Goal: Task Accomplishment & Management: Use online tool/utility

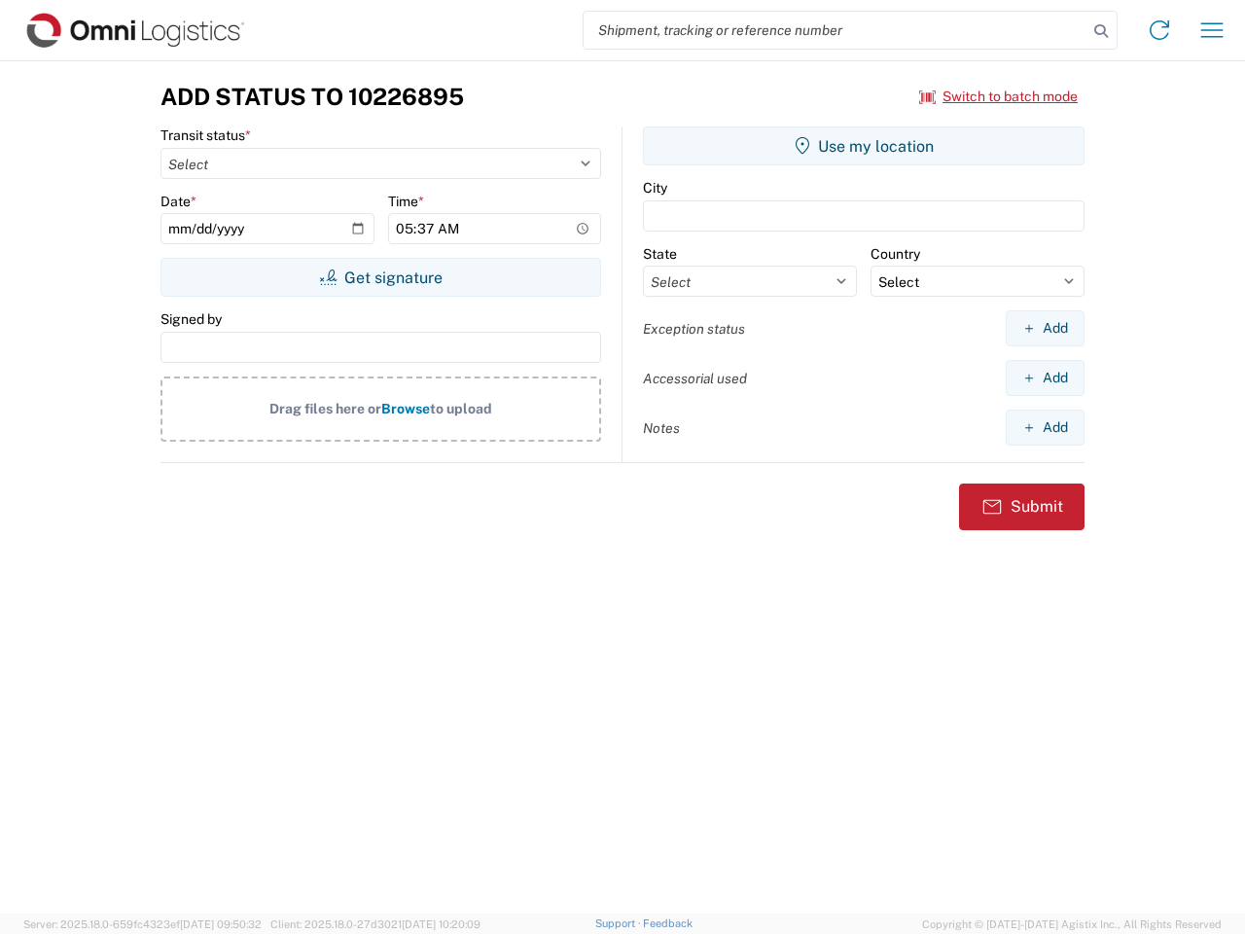
click at [836, 30] on input "search" at bounding box center [836, 30] width 504 height 37
click at [1101, 31] on icon at bounding box center [1101, 31] width 27 height 27
click at [1160, 30] on icon at bounding box center [1159, 30] width 31 height 31
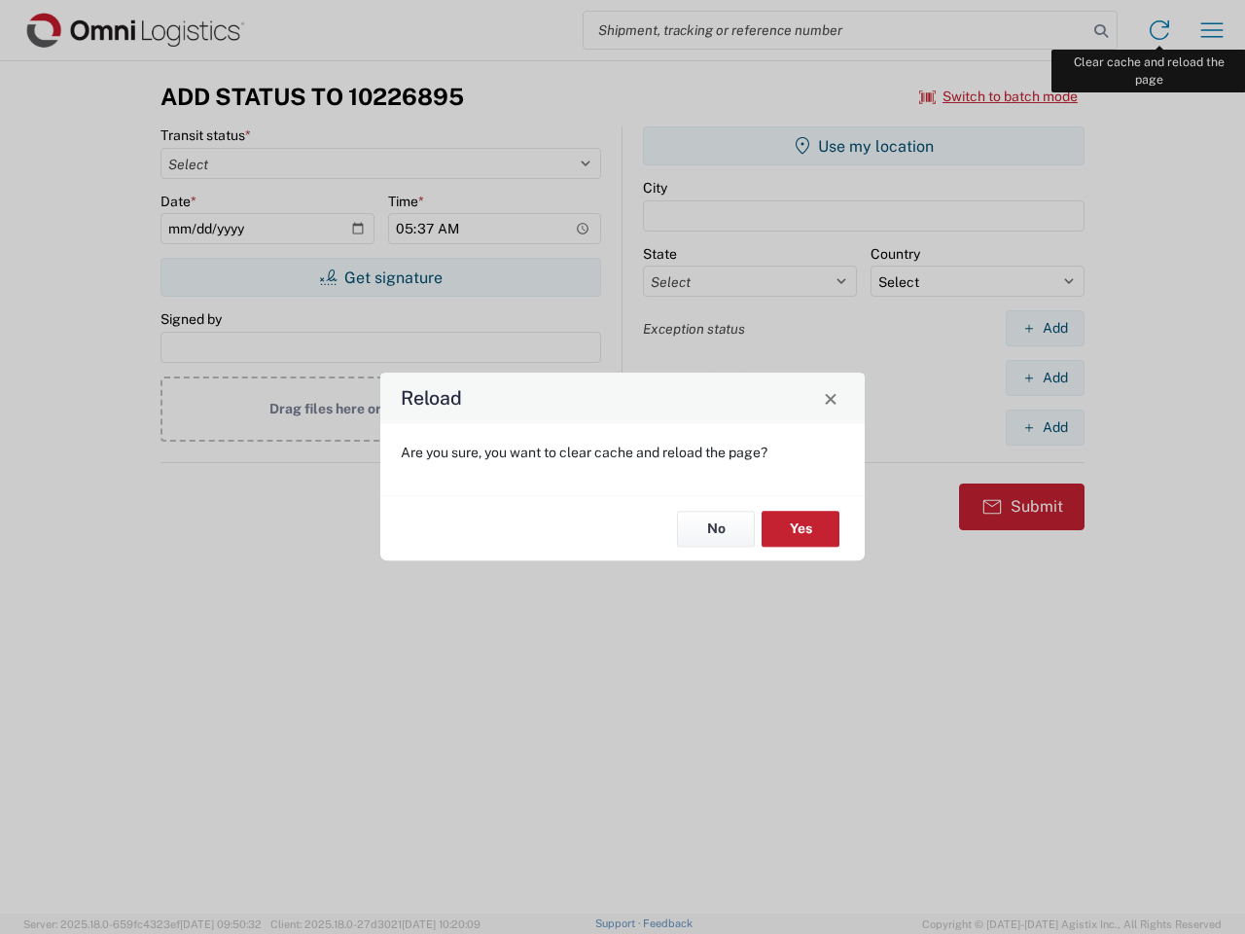
click at [1212, 30] on div "Reload Are you sure, you want to clear cache and reload the page? No Yes" at bounding box center [622, 467] width 1245 height 934
click at [999, 96] on div "Reload Are you sure, you want to clear cache and reload the page? No Yes" at bounding box center [622, 467] width 1245 height 934
click at [380, 277] on div "Reload Are you sure, you want to clear cache and reload the page? No Yes" at bounding box center [622, 467] width 1245 height 934
click at [864, 146] on div "Reload Are you sure, you want to clear cache and reload the page? No Yes" at bounding box center [622, 467] width 1245 height 934
click at [1045, 328] on div "Reload Are you sure, you want to clear cache and reload the page? No Yes" at bounding box center [622, 467] width 1245 height 934
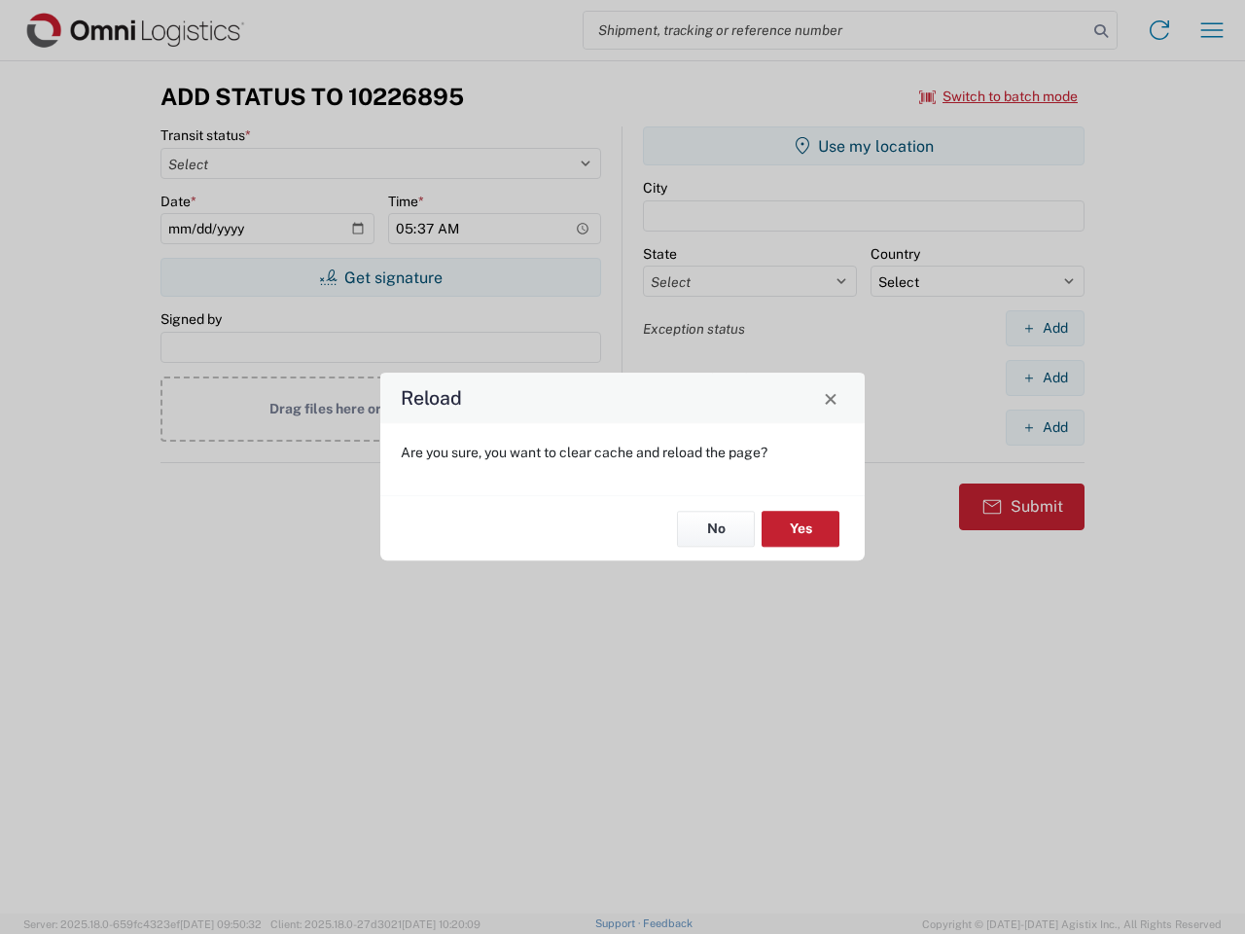
click at [1045, 377] on div "Reload Are you sure, you want to clear cache and reload the page? No Yes" at bounding box center [622, 467] width 1245 height 934
click at [1045, 427] on div "Reload Are you sure, you want to clear cache and reload the page? No Yes" at bounding box center [622, 467] width 1245 height 934
